Goal: Task Accomplishment & Management: Complete application form

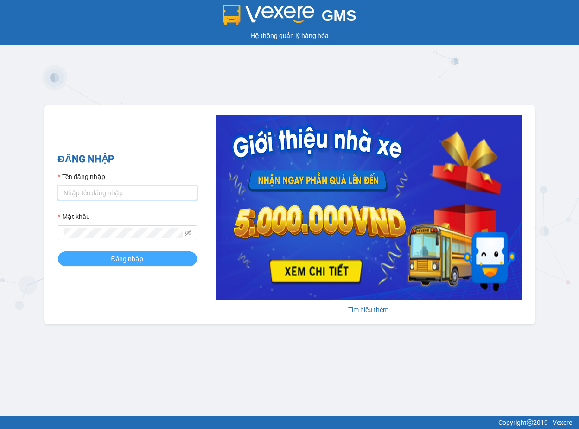
type input "trang.dinhnhan"
click at [178, 261] on button "Đăng nhập" at bounding box center [127, 258] width 139 height 15
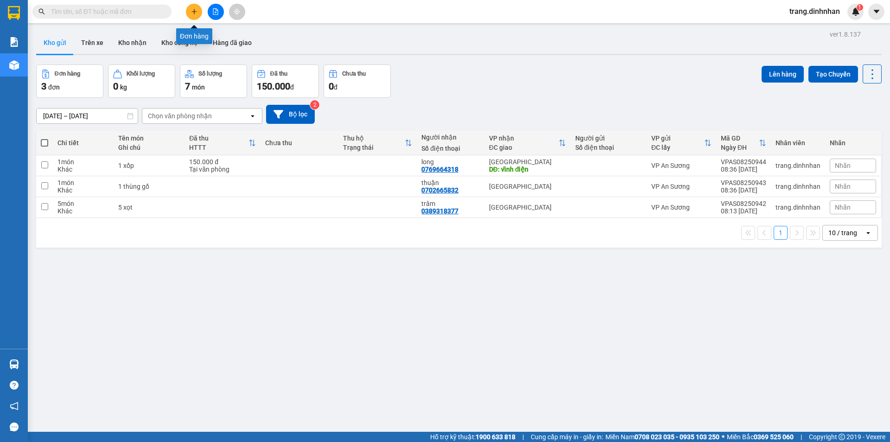
click at [196, 9] on icon "plus" at bounding box center [194, 11] width 6 height 6
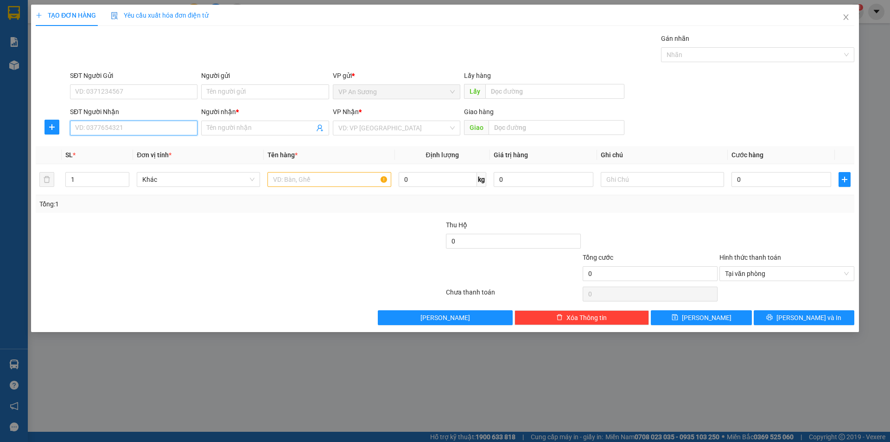
click at [156, 125] on input "SĐT Người Nhận" at bounding box center [133, 127] width 127 height 15
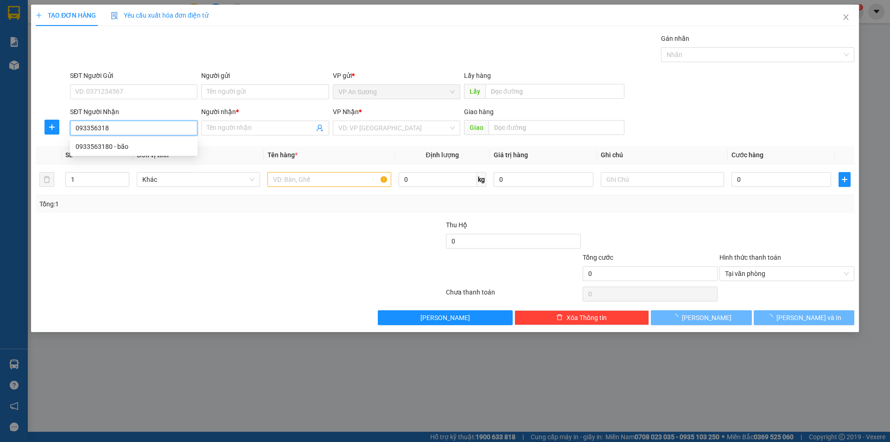
type input "0933563180"
click at [152, 144] on div "0933563180 - bão" at bounding box center [134, 146] width 116 height 10
type input "bão"
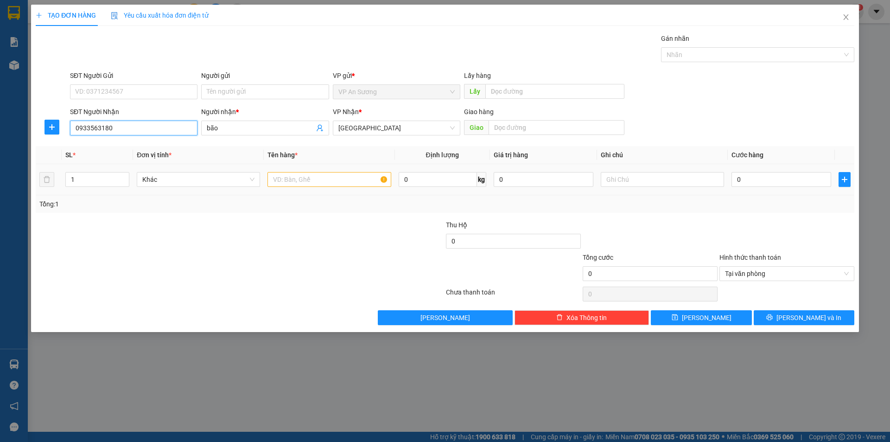
type input "0933563180"
click at [297, 185] on input "text" at bounding box center [328, 179] width 123 height 15
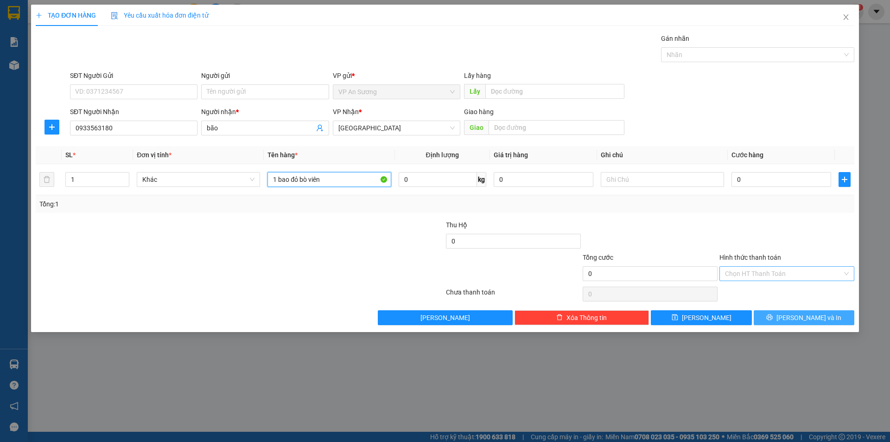
type input "1 bao đỏ bò viên"
click at [578, 316] on button "[PERSON_NAME] và In" at bounding box center [803, 317] width 101 height 15
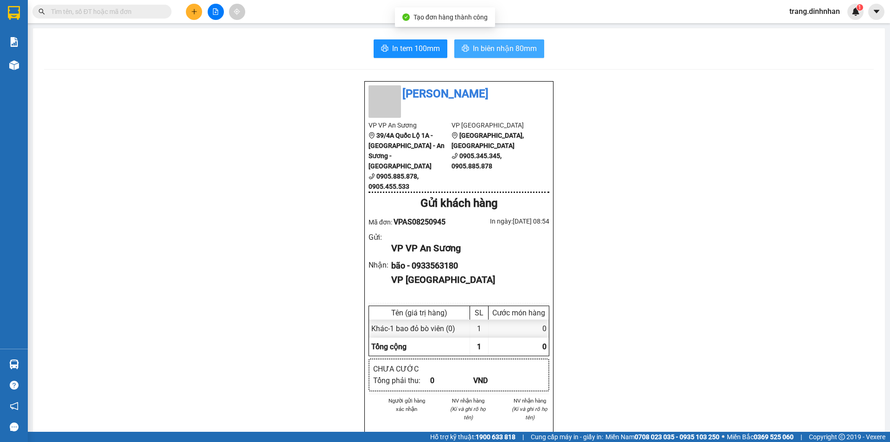
click at [461, 49] on icon "printer" at bounding box center [464, 47] width 7 height 7
click at [193, 14] on icon "plus" at bounding box center [194, 11] width 6 height 6
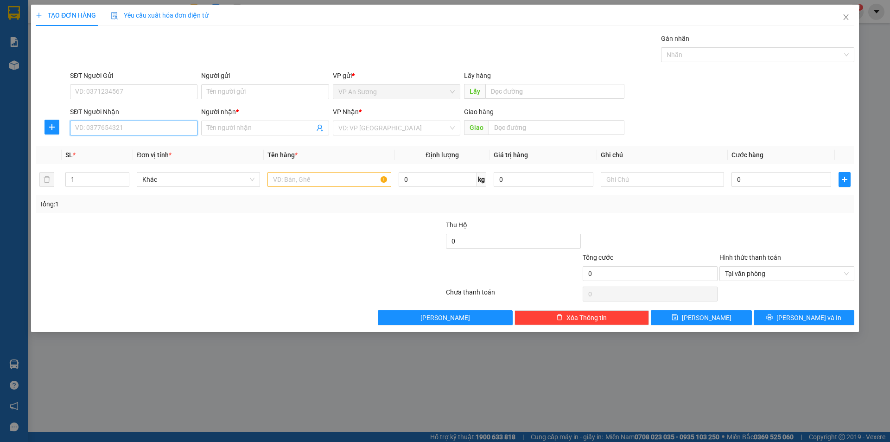
click at [140, 126] on input "SĐT Người Nhận" at bounding box center [133, 127] width 127 height 15
type input "0982312950"
click at [215, 121] on span at bounding box center [264, 127] width 127 height 15
type input "h"
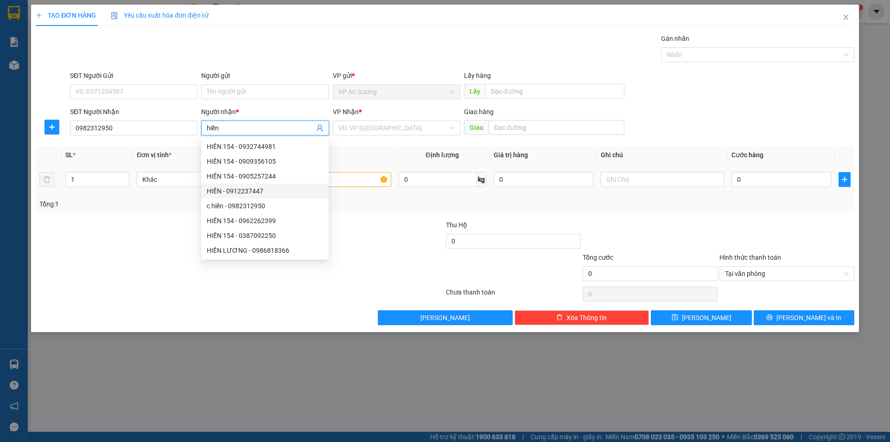
type input "hiền"
click at [359, 185] on input "text" at bounding box center [328, 179] width 123 height 15
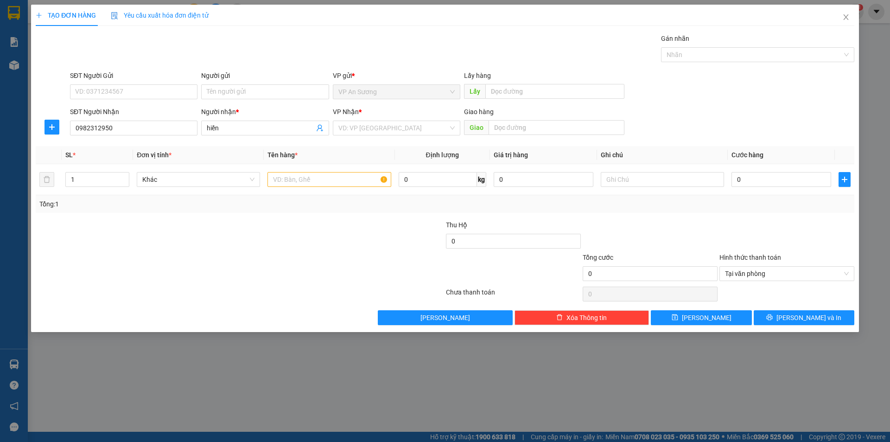
click at [395, 119] on div "VP Nhận *" at bounding box center [396, 114] width 127 height 14
click at [392, 126] on input "search" at bounding box center [393, 128] width 110 height 14
click at [401, 178] on div "[GEOGRAPHIC_DATA]" at bounding box center [396, 176] width 116 height 10
click at [325, 182] on input "text" at bounding box center [328, 179] width 123 height 15
type input "3"
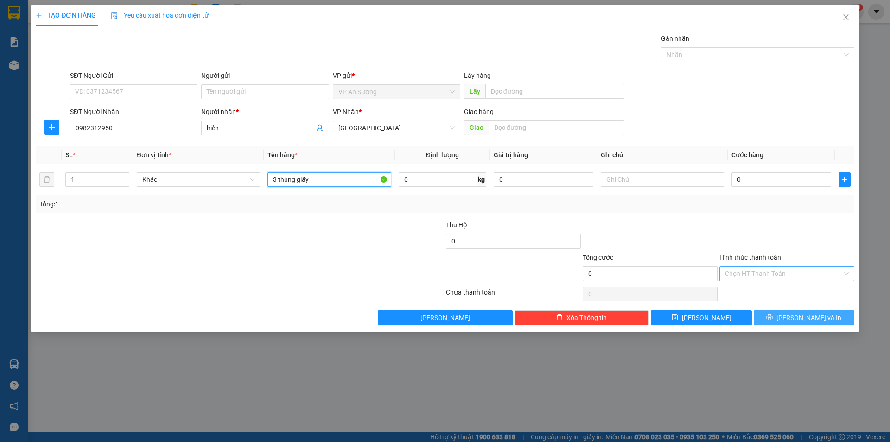
type input "3 thùng giấy"
click at [578, 315] on button "[PERSON_NAME] và In" at bounding box center [803, 317] width 101 height 15
click at [578, 321] on button "[PERSON_NAME] và In" at bounding box center [803, 317] width 101 height 15
click at [379, 132] on span "[GEOGRAPHIC_DATA]" at bounding box center [396, 128] width 116 height 14
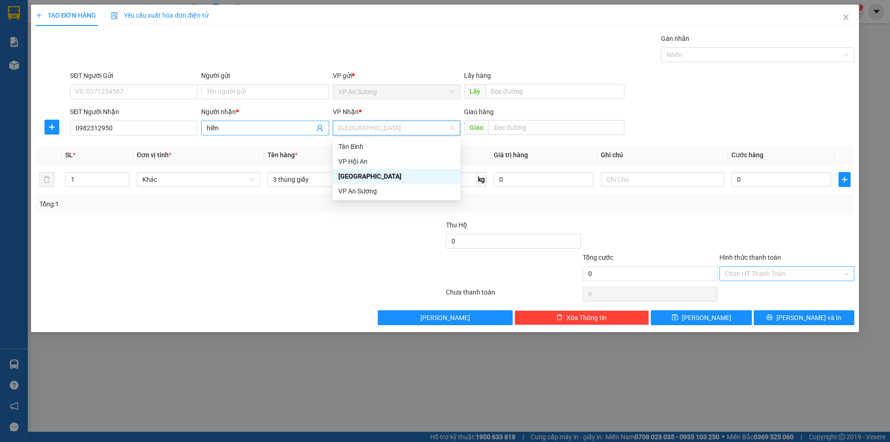
click at [235, 131] on input "hiền" at bounding box center [260, 128] width 107 height 10
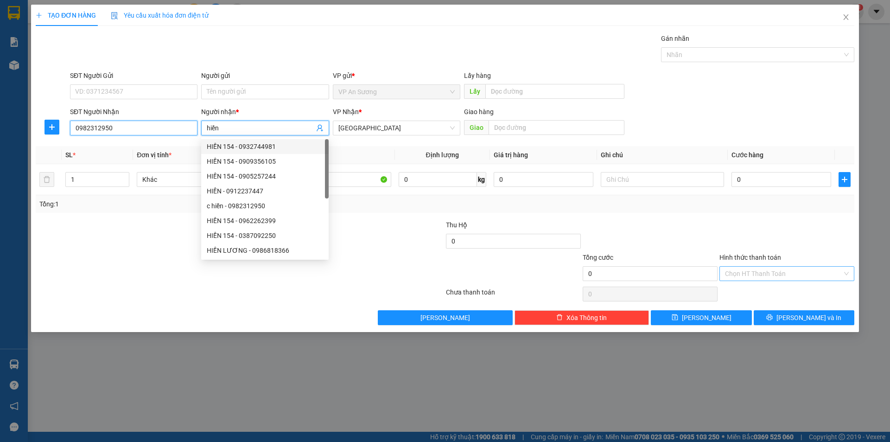
click at [151, 131] on input "0982312950" at bounding box center [133, 127] width 127 height 15
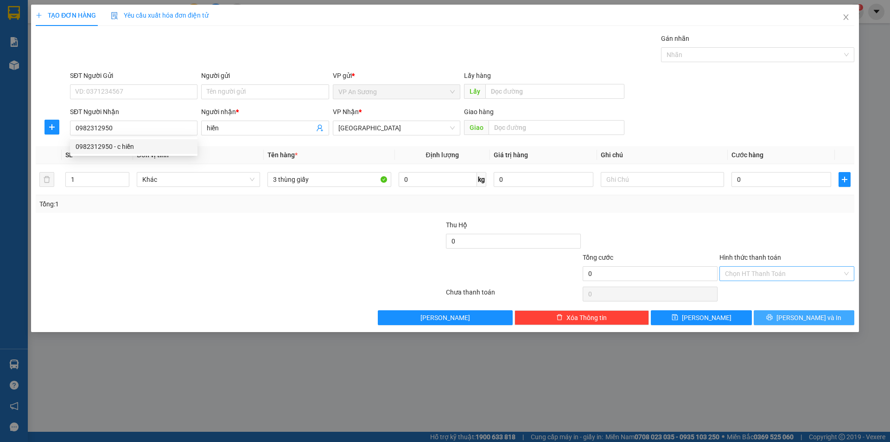
click at [578, 321] on span "[PERSON_NAME] và In" at bounding box center [808, 317] width 65 height 10
click at [265, 131] on input "hiền" at bounding box center [260, 128] width 107 height 10
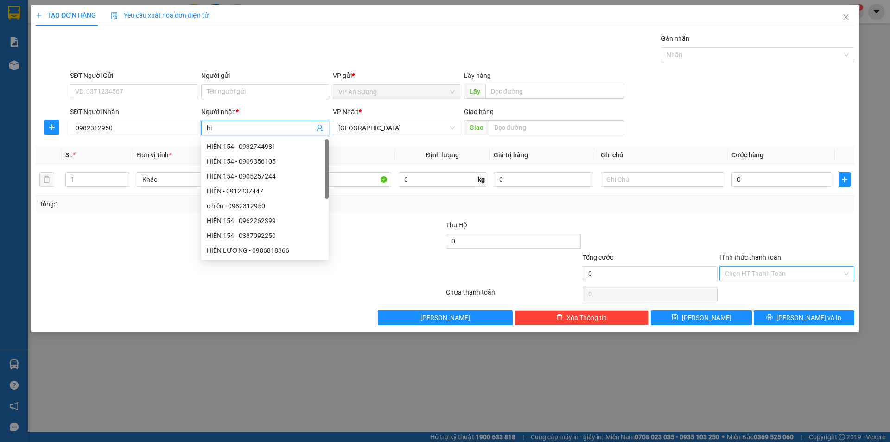
type input "h"
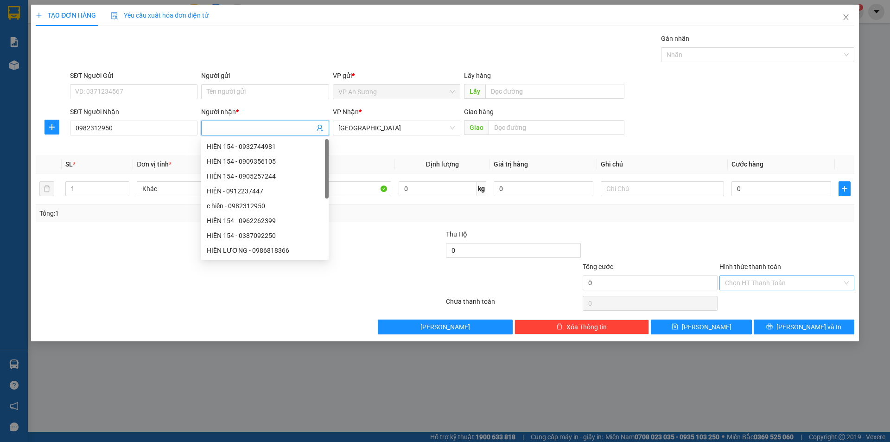
type input "b"
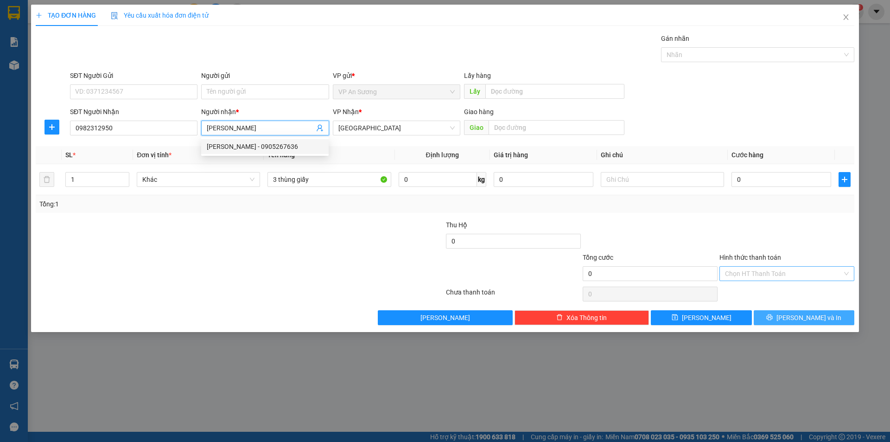
type input "[PERSON_NAME]"
click at [578, 322] on span "[PERSON_NAME] và In" at bounding box center [808, 317] width 65 height 10
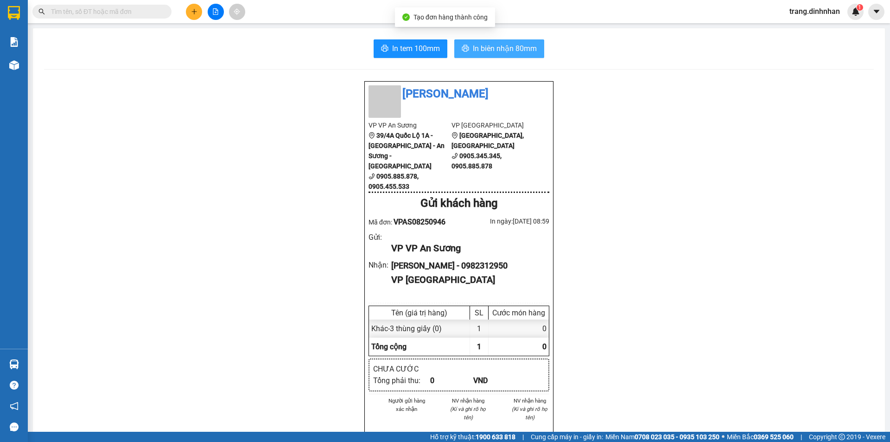
click at [479, 41] on button "In biên nhận 80mm" at bounding box center [499, 48] width 90 height 19
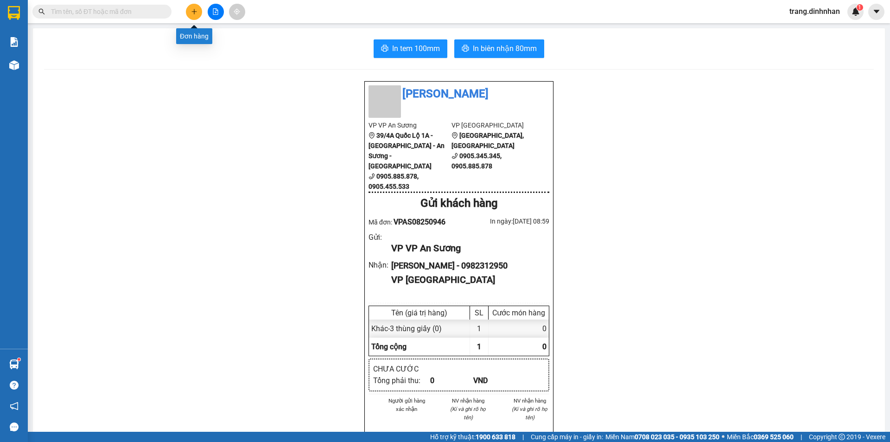
click at [191, 14] on icon "plus" at bounding box center [194, 11] width 6 height 6
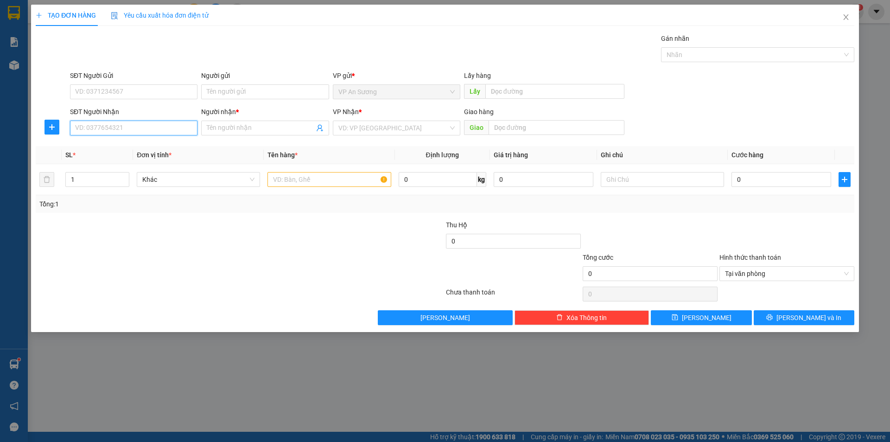
click at [125, 130] on input "SĐT Người Nhận" at bounding box center [133, 127] width 127 height 15
type input "0905695137"
click at [245, 126] on input "Người nhận *" at bounding box center [260, 128] width 107 height 10
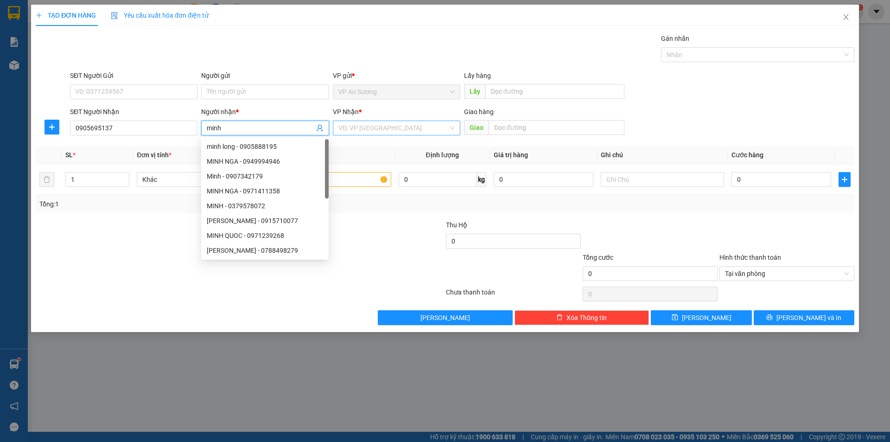
type input "minh"
click at [367, 131] on input "search" at bounding box center [393, 128] width 110 height 14
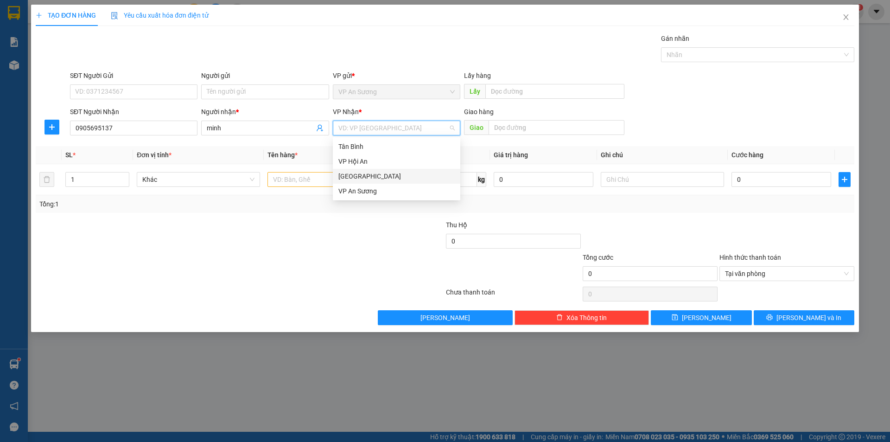
click at [375, 180] on div "[GEOGRAPHIC_DATA]" at bounding box center [396, 176] width 116 height 10
click at [301, 176] on input "text" at bounding box center [328, 179] width 123 height 15
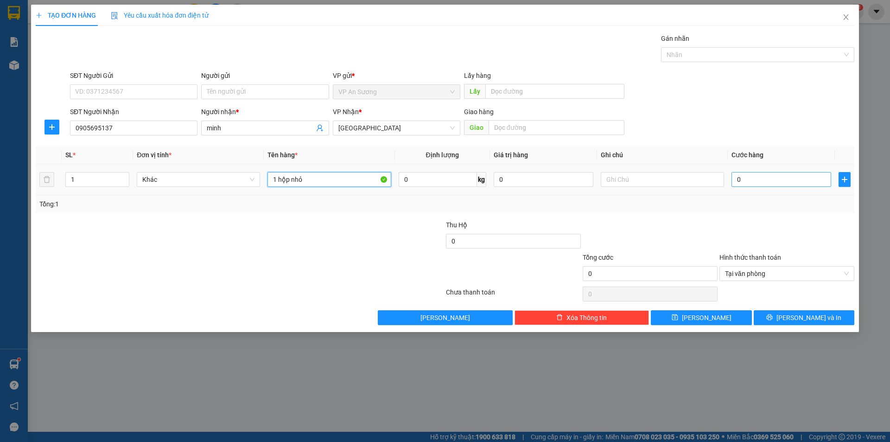
type input "1 hộp nhỏ"
click at [578, 178] on input "0" at bounding box center [781, 179] width 100 height 15
type input "5"
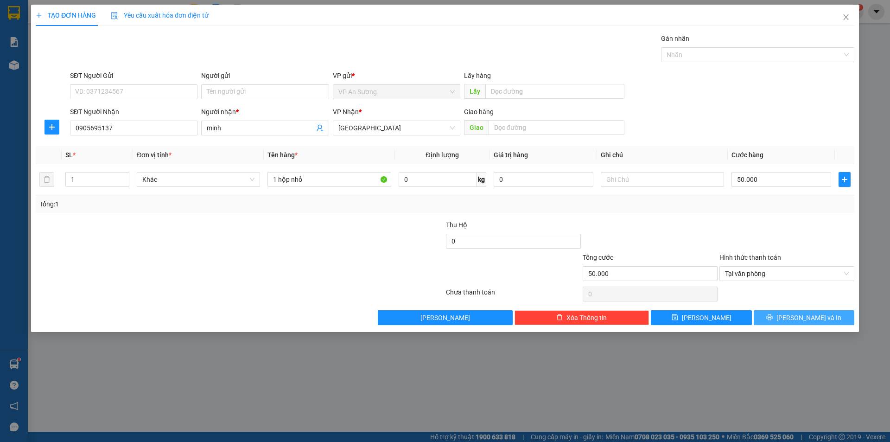
click at [578, 318] on button "[PERSON_NAME] và In" at bounding box center [803, 317] width 101 height 15
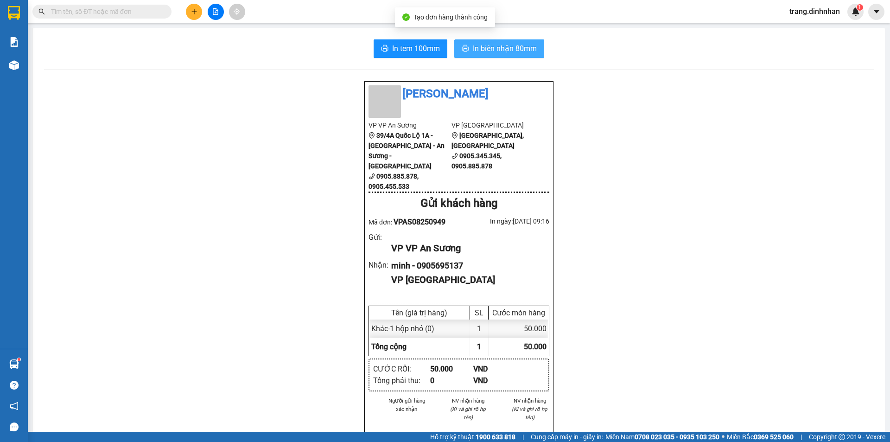
click at [468, 56] on button "In biên nhận 80mm" at bounding box center [499, 48] width 90 height 19
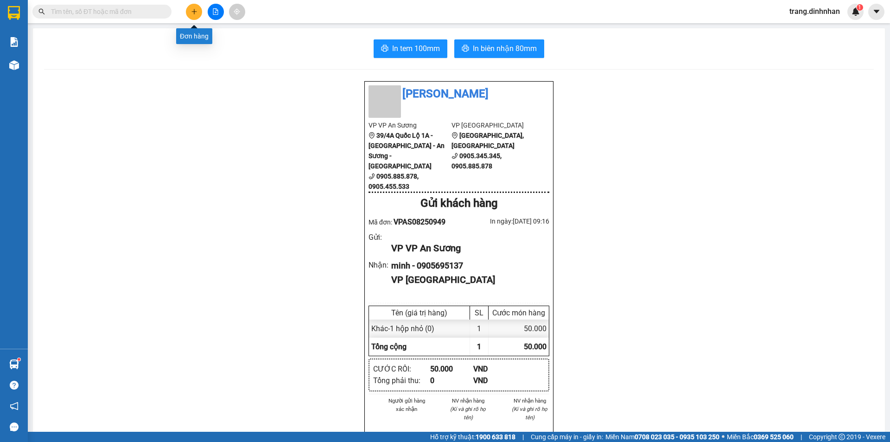
click at [199, 11] on button at bounding box center [194, 12] width 16 height 16
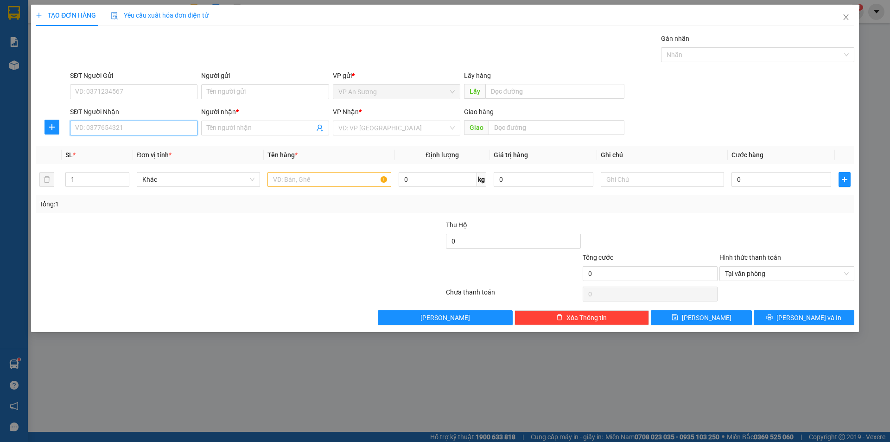
click at [110, 132] on input "SĐT Người Nhận" at bounding box center [133, 127] width 127 height 15
type input "0762793688"
click at [237, 128] on input "Người nhận *" at bounding box center [260, 128] width 107 height 10
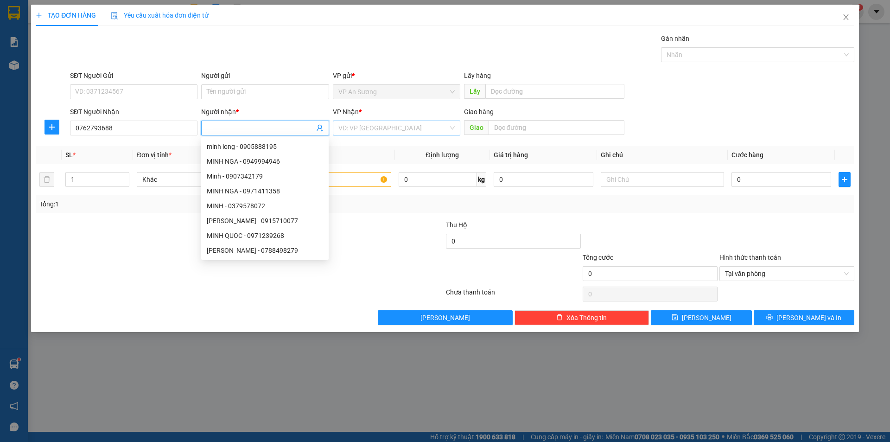
click at [364, 126] on input "search" at bounding box center [393, 128] width 110 height 14
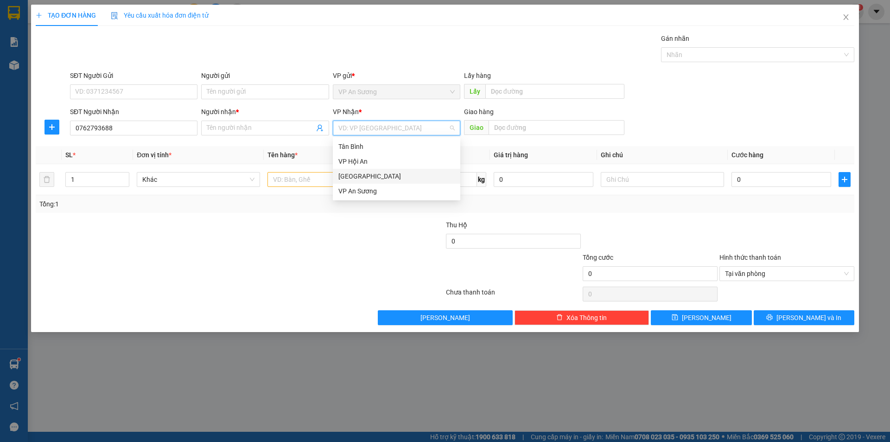
click at [371, 179] on div "[GEOGRAPHIC_DATA]" at bounding box center [396, 176] width 116 height 10
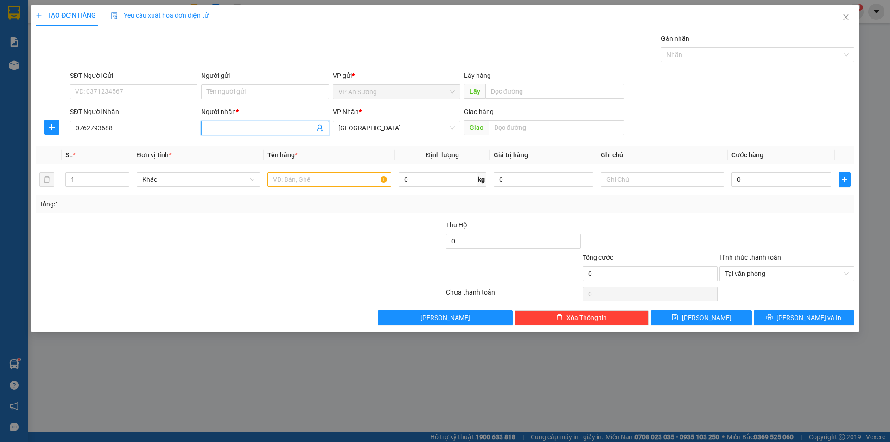
click at [254, 128] on input "Người nhận *" at bounding box center [260, 128] width 107 height 10
type input "m"
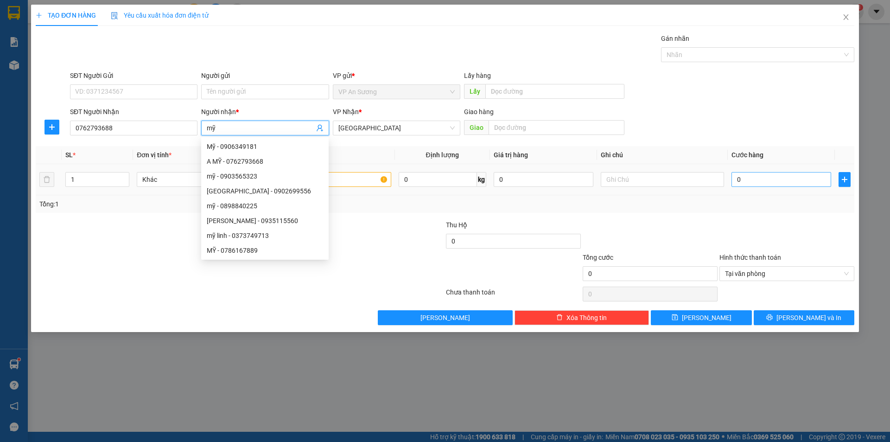
type input "mỹ"
click at [578, 177] on input "0" at bounding box center [781, 179] width 100 height 15
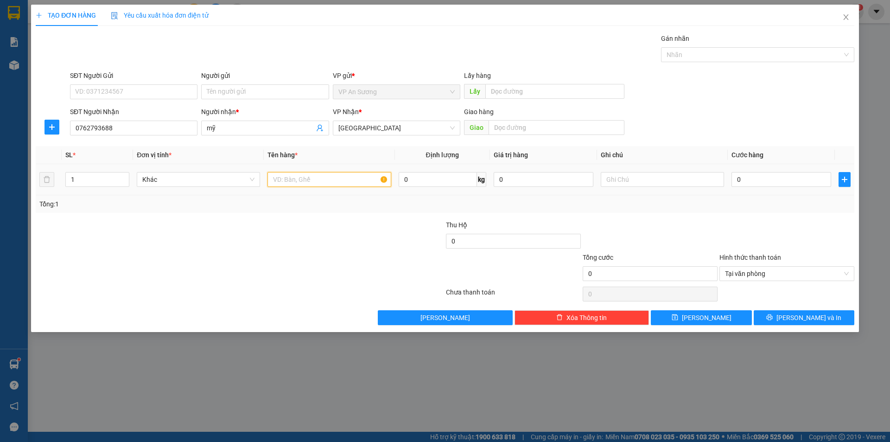
click at [313, 175] on input "text" at bounding box center [328, 179] width 123 height 15
type input "1"
type input "2 cục mô tơ"
type input "2"
click at [123, 174] on span "up" at bounding box center [124, 177] width 6 height 6
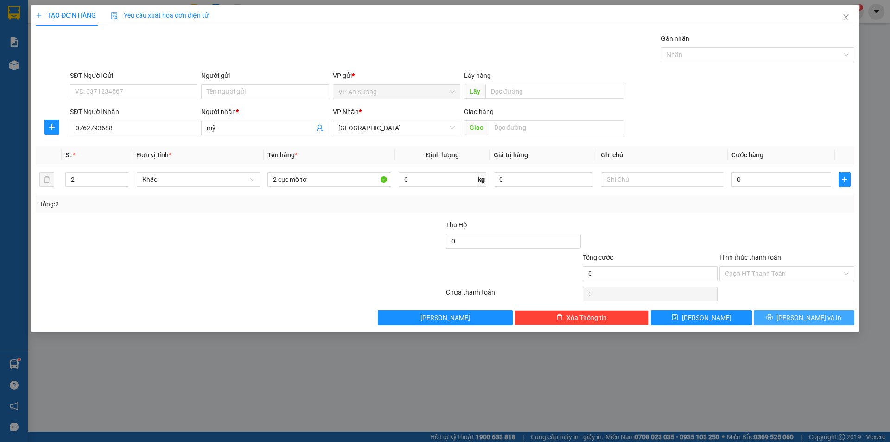
drag, startPoint x: 821, startPoint y: 324, endPoint x: 763, endPoint y: 266, distance: 81.3
click at [578, 324] on button "[PERSON_NAME] và In" at bounding box center [803, 317] width 101 height 15
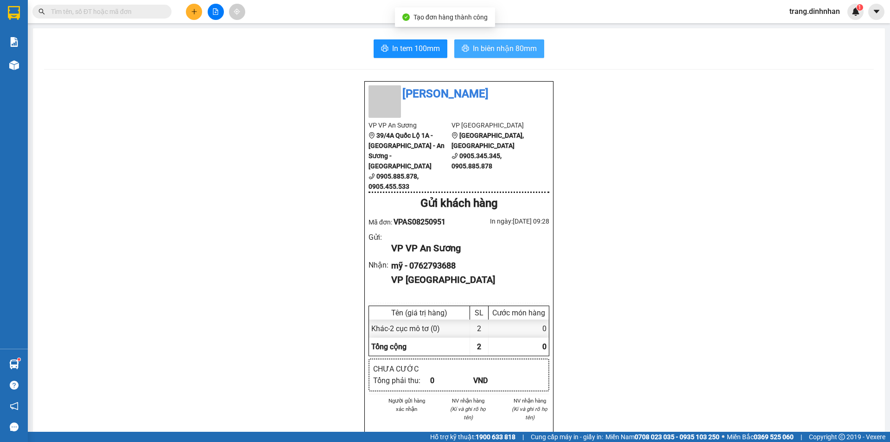
click at [520, 55] on button "In biên nhận 80mm" at bounding box center [499, 48] width 90 height 19
